Goal: Navigation & Orientation: Understand site structure

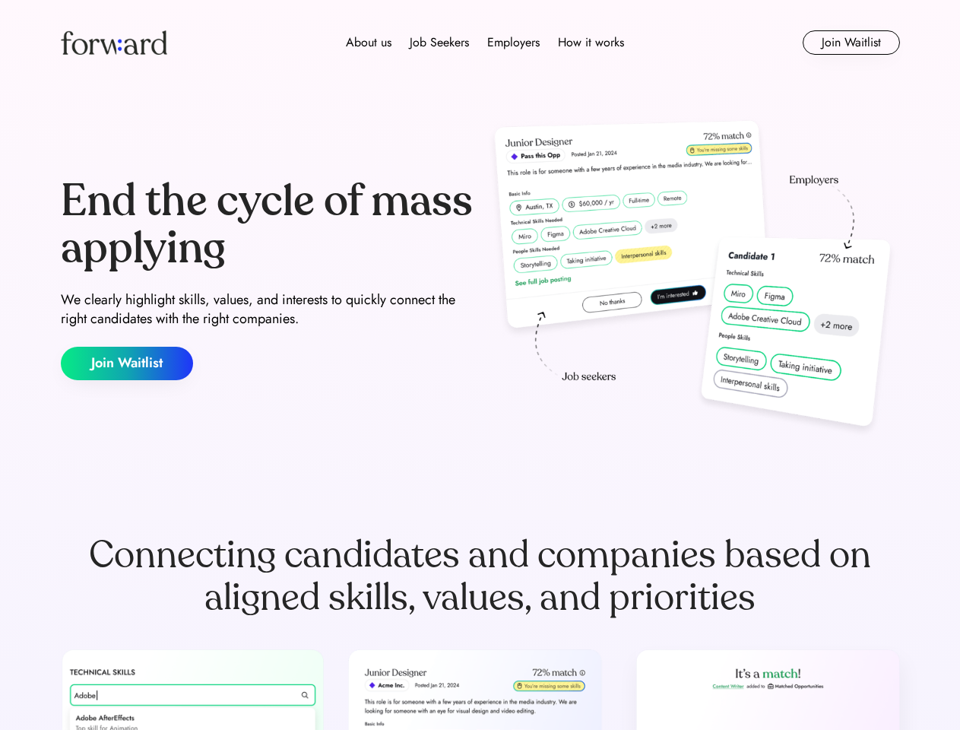
click at [480, 365] on div "End the cycle of mass applying We clearly highlight skills, values, and interes…" at bounding box center [480, 279] width 839 height 327
click at [480, 43] on div "About us Job Seekers Employers How it works" at bounding box center [485, 42] width 599 height 18
click at [114, 43] on img at bounding box center [114, 42] width 106 height 24
click at [487, 43] on div "Employers" at bounding box center [513, 42] width 52 height 18
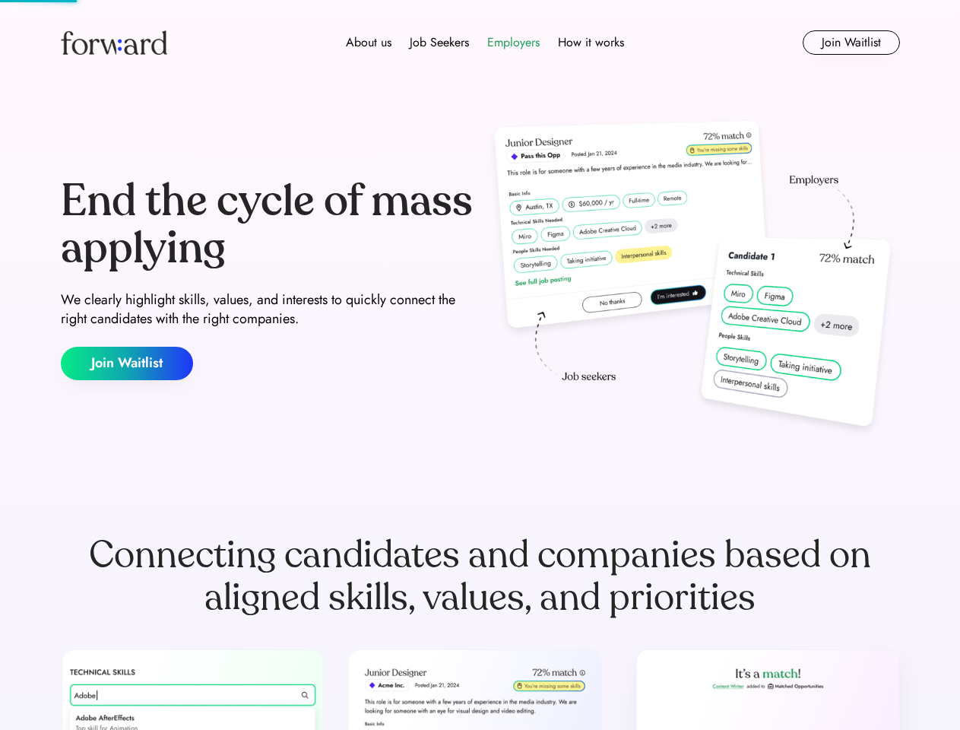
click at [368, 43] on div "About us" at bounding box center [369, 42] width 46 height 18
click at [438, 43] on div "Job Seekers" at bounding box center [439, 42] width 59 height 18
click at [511, 43] on div "Employers" at bounding box center [513, 42] width 52 height 18
click at [588, 43] on div "How it works" at bounding box center [591, 42] width 66 height 18
click at [851, 43] on button "Join Waitlist" at bounding box center [851, 42] width 97 height 24
